Goal: Task Accomplishment & Management: Complete application form

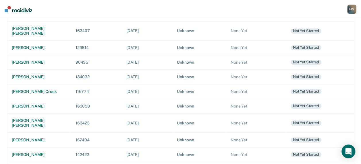
scroll to position [230, 0]
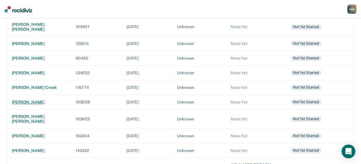
click at [49, 100] on div "[PERSON_NAME]" at bounding box center [39, 102] width 55 height 5
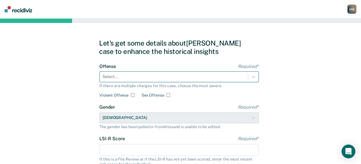
click at [111, 76] on div "Select..." at bounding box center [178, 76] width 159 height 11
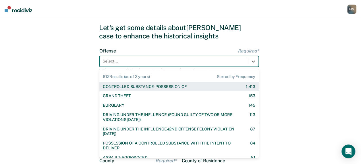
scroll to position [20, 0]
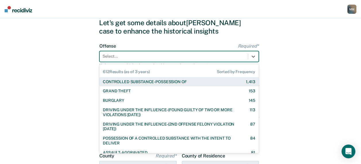
click at [119, 80] on div "CONTROLLED SUBSTANCE-POSSESSION OF" at bounding box center [145, 81] width 84 height 5
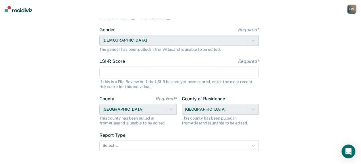
scroll to position [78, 0]
click at [109, 73] on input "LSI-R Score Required*" at bounding box center [178, 72] width 159 height 12
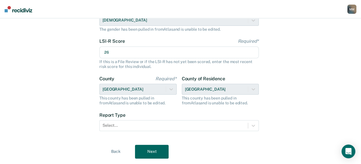
scroll to position [106, 0]
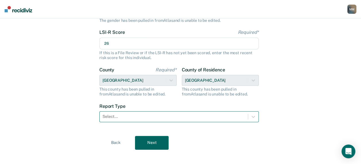
type input "26"
click at [117, 118] on div at bounding box center [173, 117] width 142 height 6
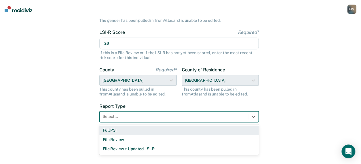
click at [117, 129] on div "Full PSI" at bounding box center [178, 130] width 159 height 9
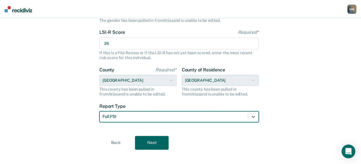
click at [149, 143] on button "Next" at bounding box center [152, 143] width 34 height 14
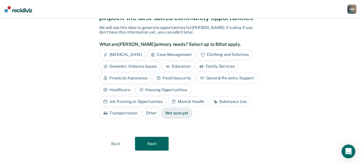
click at [175, 54] on div "Case Management" at bounding box center [171, 54] width 49 height 11
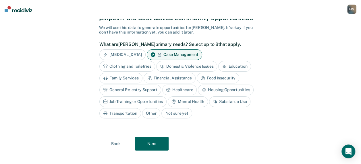
click at [126, 75] on div "Family Services" at bounding box center [120, 78] width 43 height 11
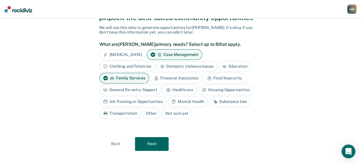
click at [179, 101] on div "Mental Health" at bounding box center [188, 101] width 40 height 11
click at [231, 100] on div "Substance Use" at bounding box center [236, 101] width 41 height 11
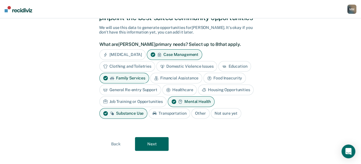
click at [154, 139] on button "Next" at bounding box center [152, 144] width 34 height 14
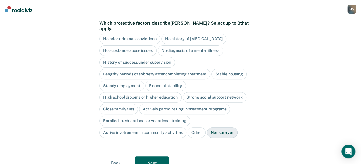
scroll to position [73, 0]
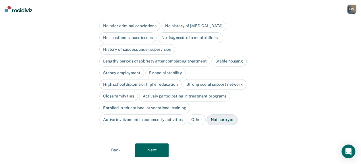
click at [235, 56] on div "Stable housing" at bounding box center [228, 61] width 35 height 11
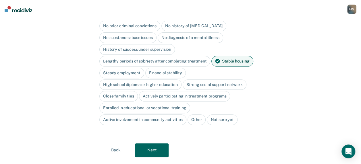
scroll to position [79, 0]
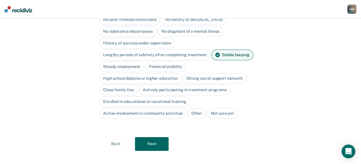
click at [126, 85] on div "Close family ties" at bounding box center [118, 90] width 38 height 11
click at [157, 137] on button "Next" at bounding box center [152, 144] width 34 height 14
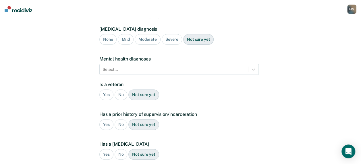
scroll to position [86, 0]
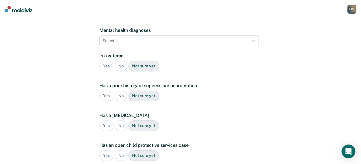
click at [119, 61] on div "No" at bounding box center [120, 66] width 13 height 11
click at [108, 91] on div "Yes" at bounding box center [106, 96] width 14 height 11
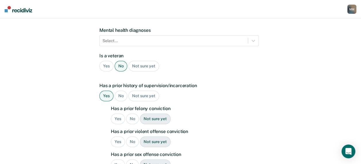
click at [130, 114] on div "No" at bounding box center [132, 119] width 13 height 11
click at [120, 137] on div "Yes" at bounding box center [118, 142] width 14 height 11
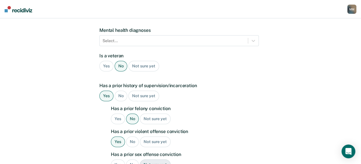
scroll to position [115, 0]
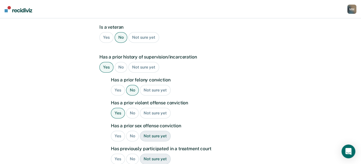
click at [132, 131] on div "No" at bounding box center [132, 136] width 13 height 11
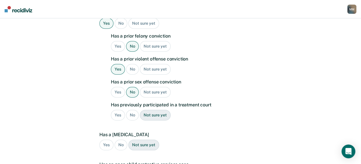
scroll to position [201, 0]
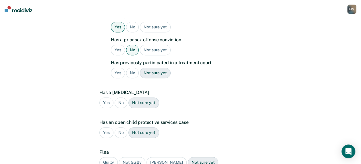
click at [134, 68] on div "No" at bounding box center [132, 73] width 13 height 11
click at [109, 98] on div "Yes" at bounding box center [106, 103] width 14 height 11
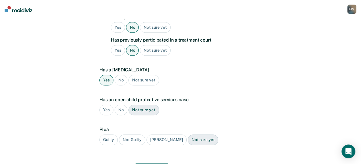
scroll to position [247, 0]
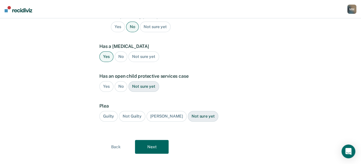
click at [120, 81] on div "No" at bounding box center [120, 86] width 13 height 11
click at [111, 111] on div "Guilty" at bounding box center [108, 116] width 18 height 11
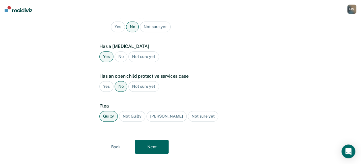
drag, startPoint x: 111, startPoint y: 106, endPoint x: 149, endPoint y: 90, distance: 41.0
click at [150, 140] on button "Next" at bounding box center [152, 147] width 34 height 14
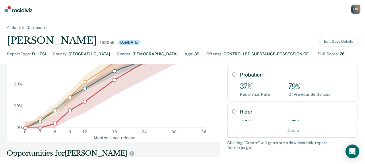
scroll to position [57, 0]
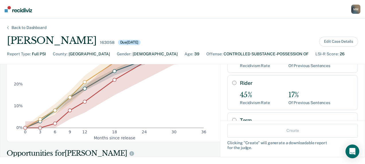
click at [232, 81] on input "Rider" at bounding box center [234, 83] width 4 height 5
radio input "true"
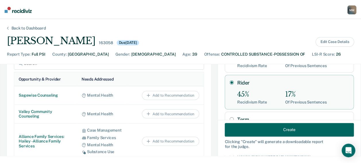
scroll to position [316, 0]
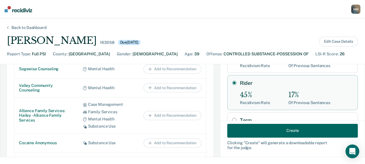
click at [276, 130] on button "Create" at bounding box center [292, 131] width 131 height 14
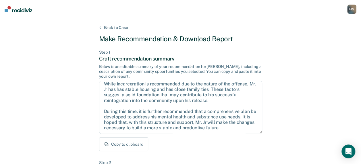
scroll to position [29, 0]
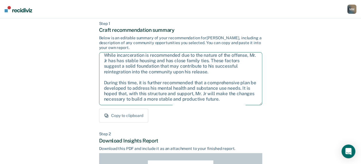
drag, startPoint x: 114, startPoint y: 86, endPoint x: 242, endPoint y: 98, distance: 129.2
click at [242, 98] on textarea "Given the circumstances of this case, it is recommended that Mr. [PERSON_NAME] …" at bounding box center [180, 78] width 163 height 53
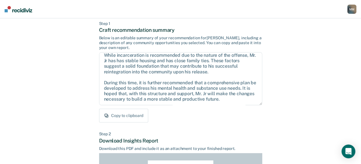
click at [310, 45] on div "Back to Case Make Recommendation & Download Report Step 1 Craft recommendation …" at bounding box center [180, 144] width 361 height 309
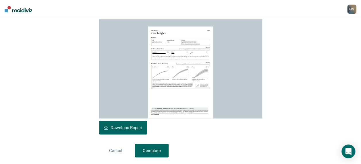
scroll to position [163, 0]
